Goal: Transaction & Acquisition: Purchase product/service

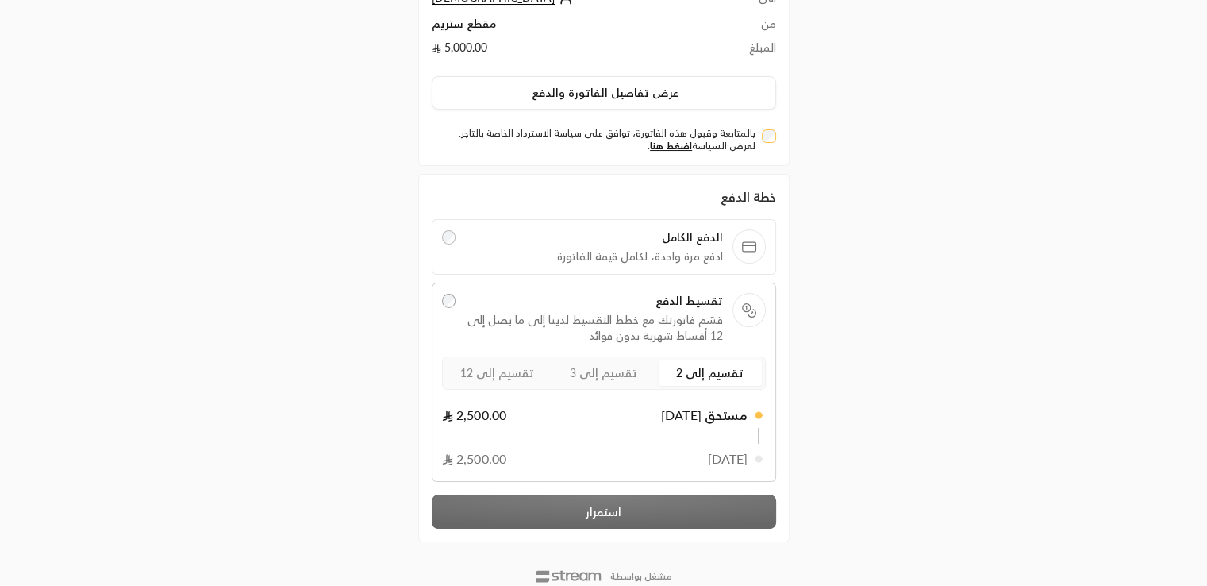
scroll to position [147, 0]
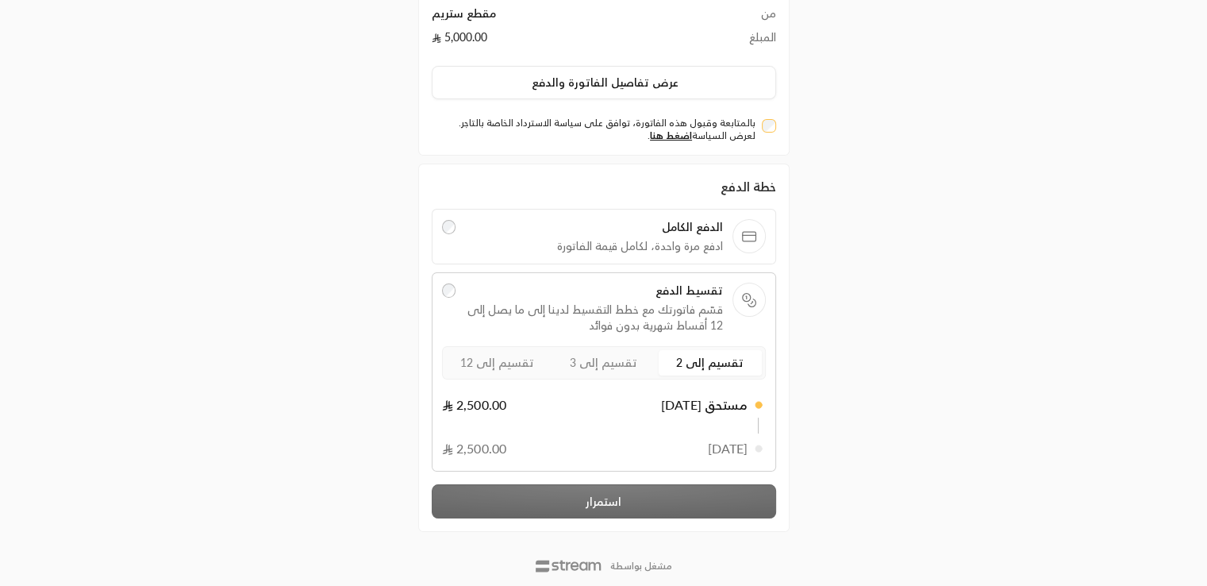
click at [521, 365] on span "تقسيم إلى 12" at bounding box center [497, 361] width 74 height 13
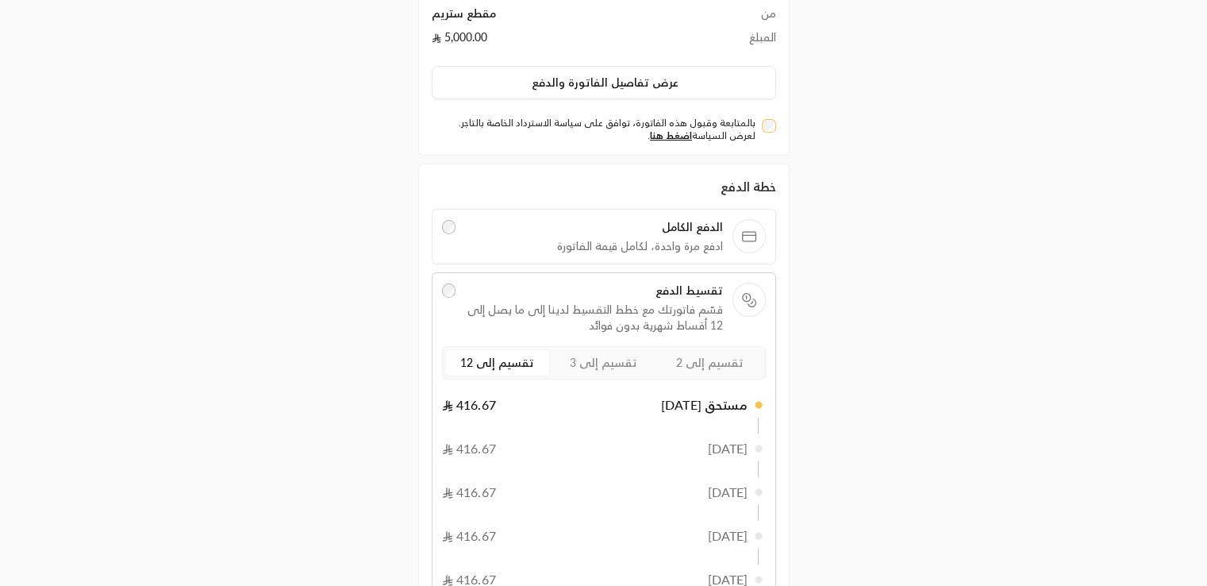
click at [611, 369] on label "تقسيم إلى 3" at bounding box center [603, 362] width 103 height 25
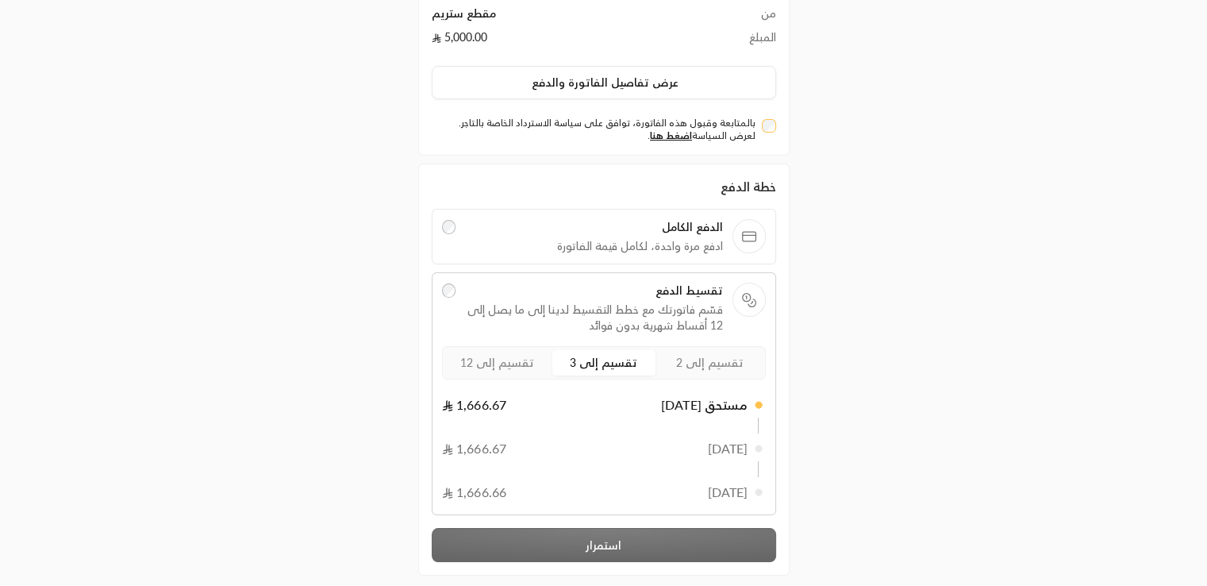
scroll to position [225, 0]
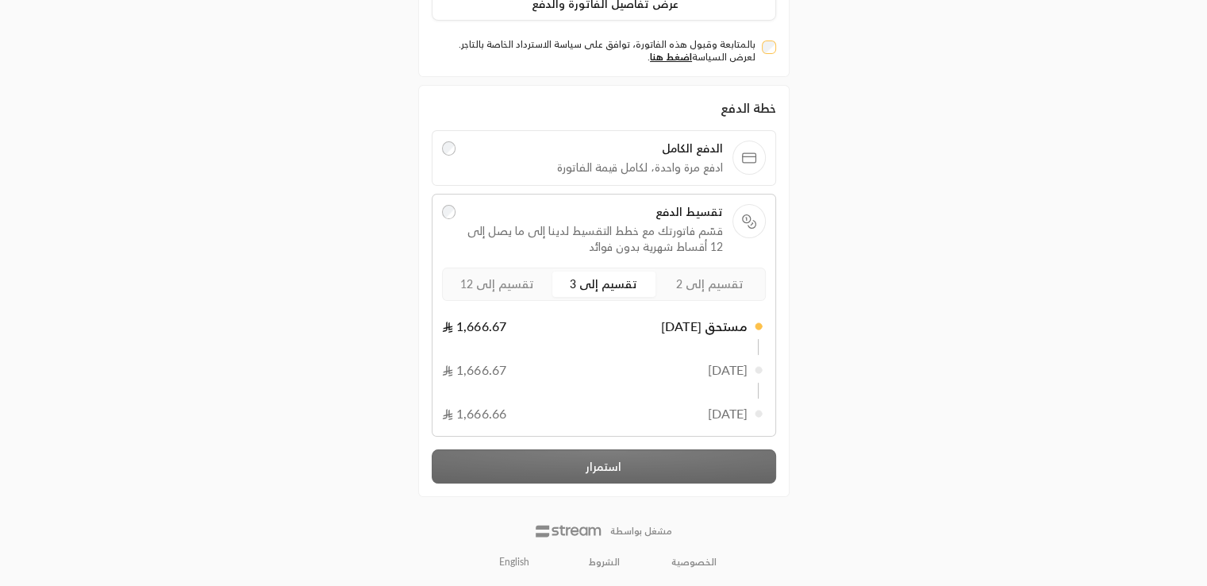
click at [590, 466] on div "خطة الدفع الدفع الكامل ادفع مرة واحدة، لكامل قيمة الفاتورة تقسيط الدفع قسّم فات…" at bounding box center [604, 290] width 344 height 385
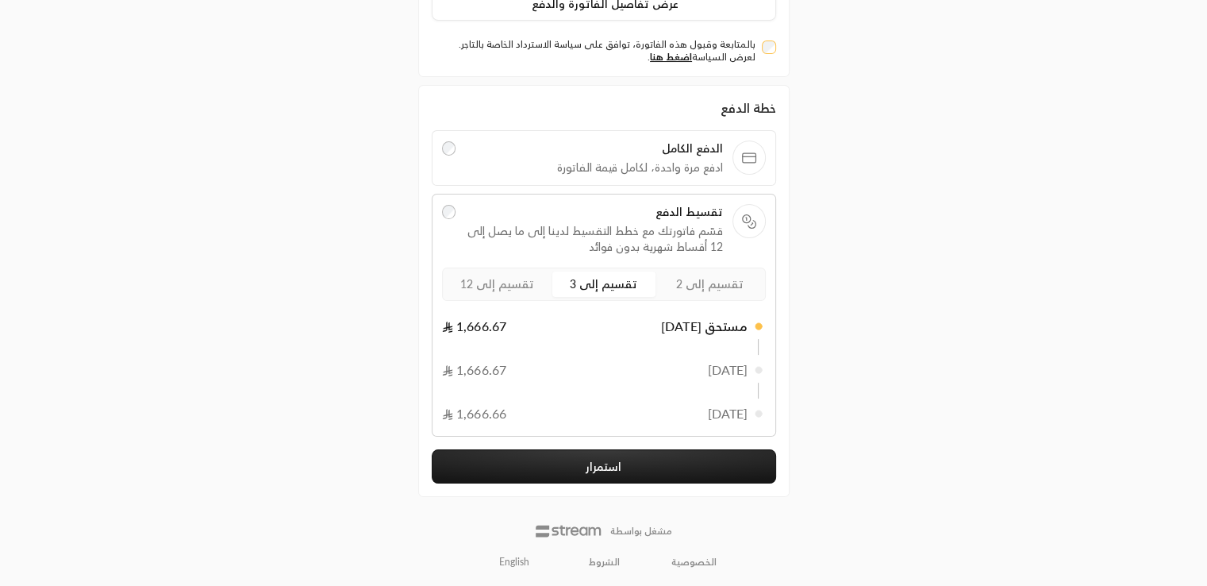
click at [611, 461] on button "استمرار" at bounding box center [604, 466] width 344 height 34
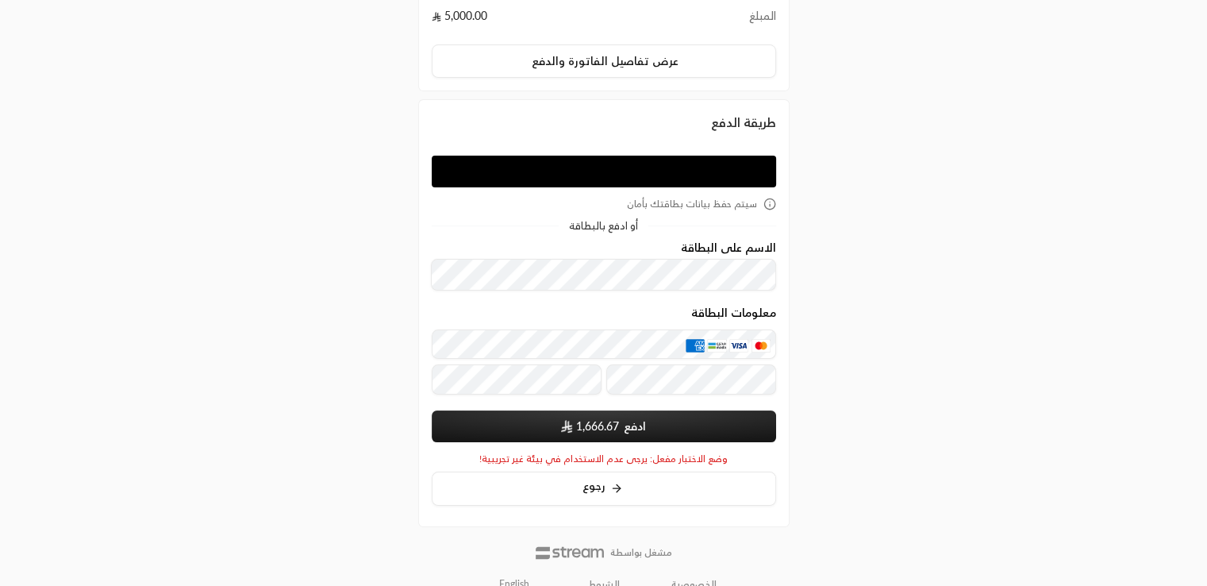
scroll to position [190, 0]
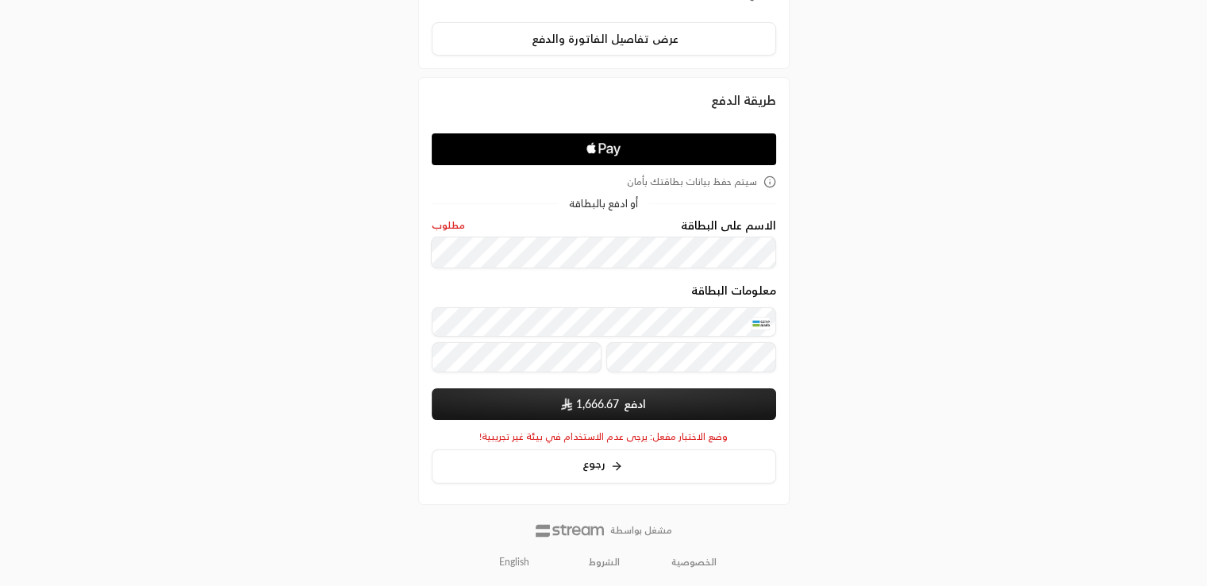
click at [573, 396] on span "1,666.67" at bounding box center [590, 404] width 58 height 16
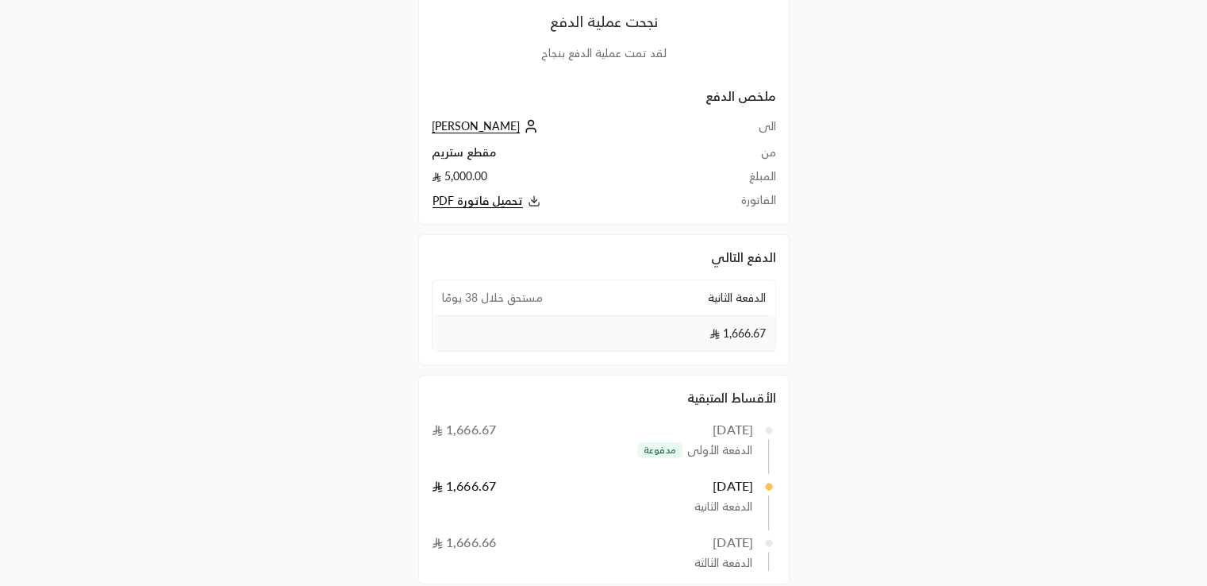
scroll to position [206, 0]
